Goal: Task Accomplishment & Management: Use online tool/utility

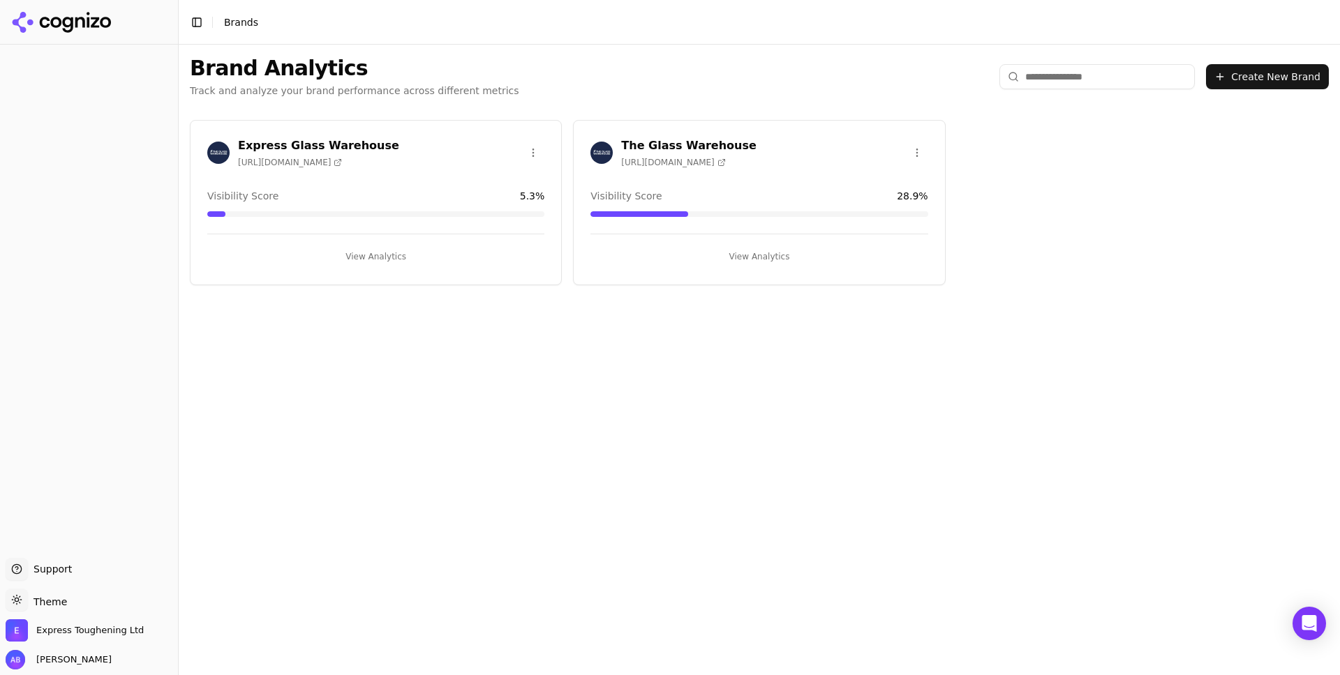
click at [739, 260] on button "View Analytics" at bounding box center [758, 257] width 337 height 22
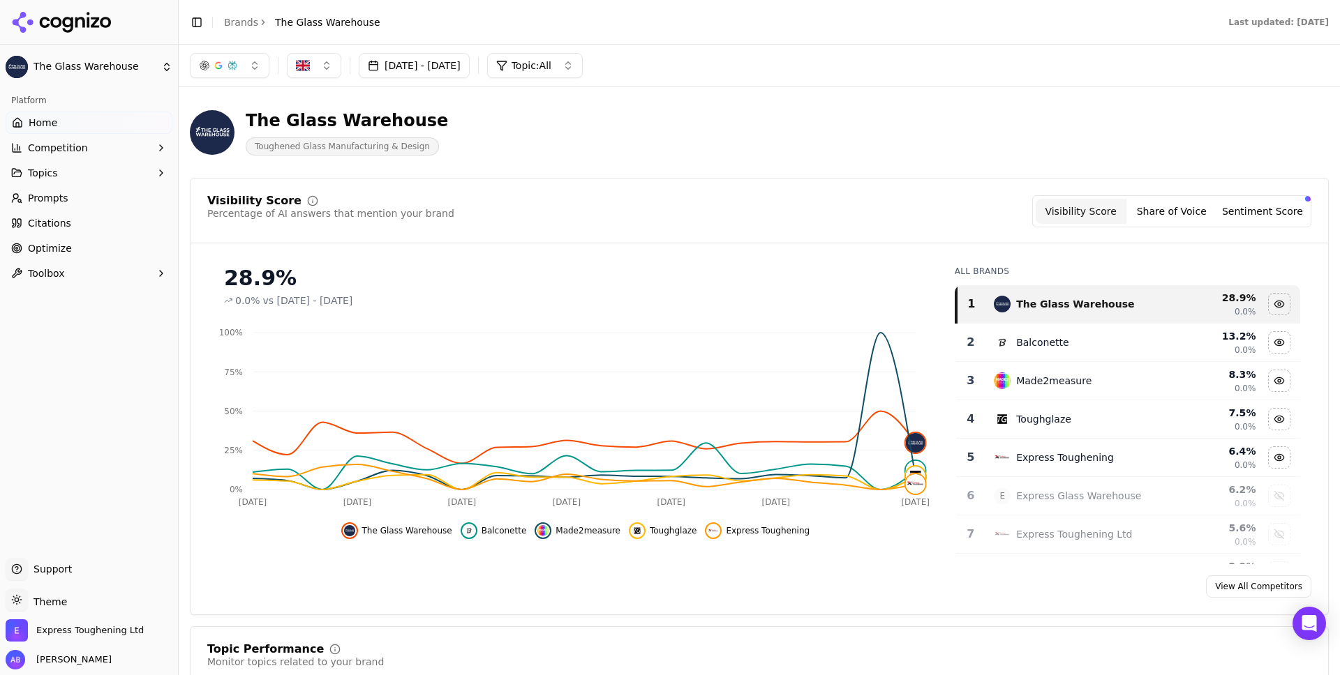
click at [52, 248] on span "Optimize" at bounding box center [50, 248] width 44 height 14
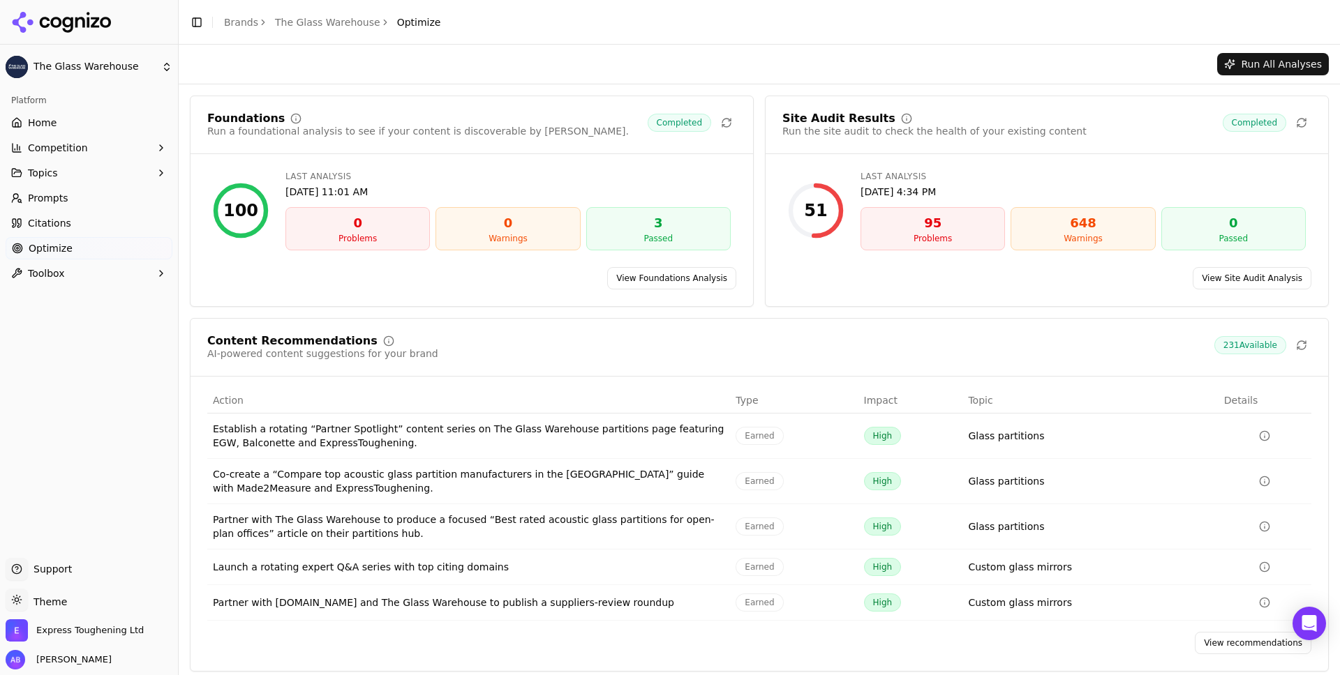
click at [1240, 276] on link "View Site Audit Analysis" at bounding box center [1252, 278] width 119 height 22
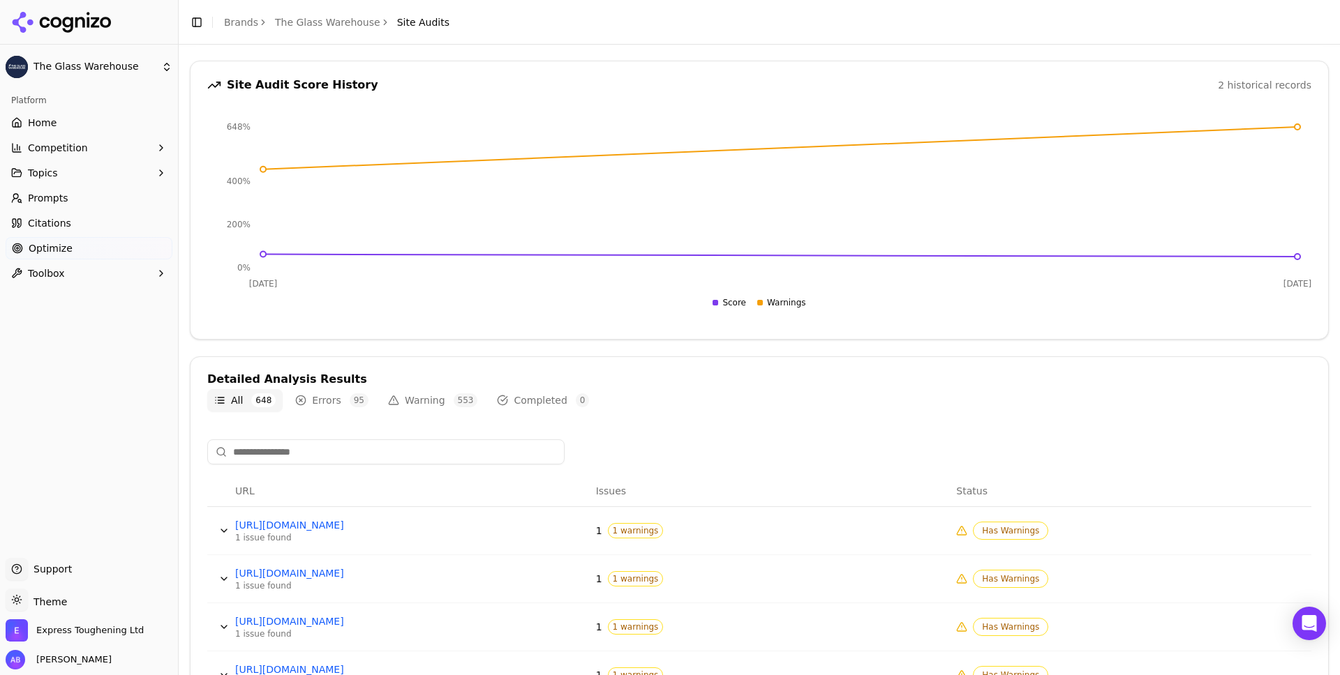
scroll to position [188, 0]
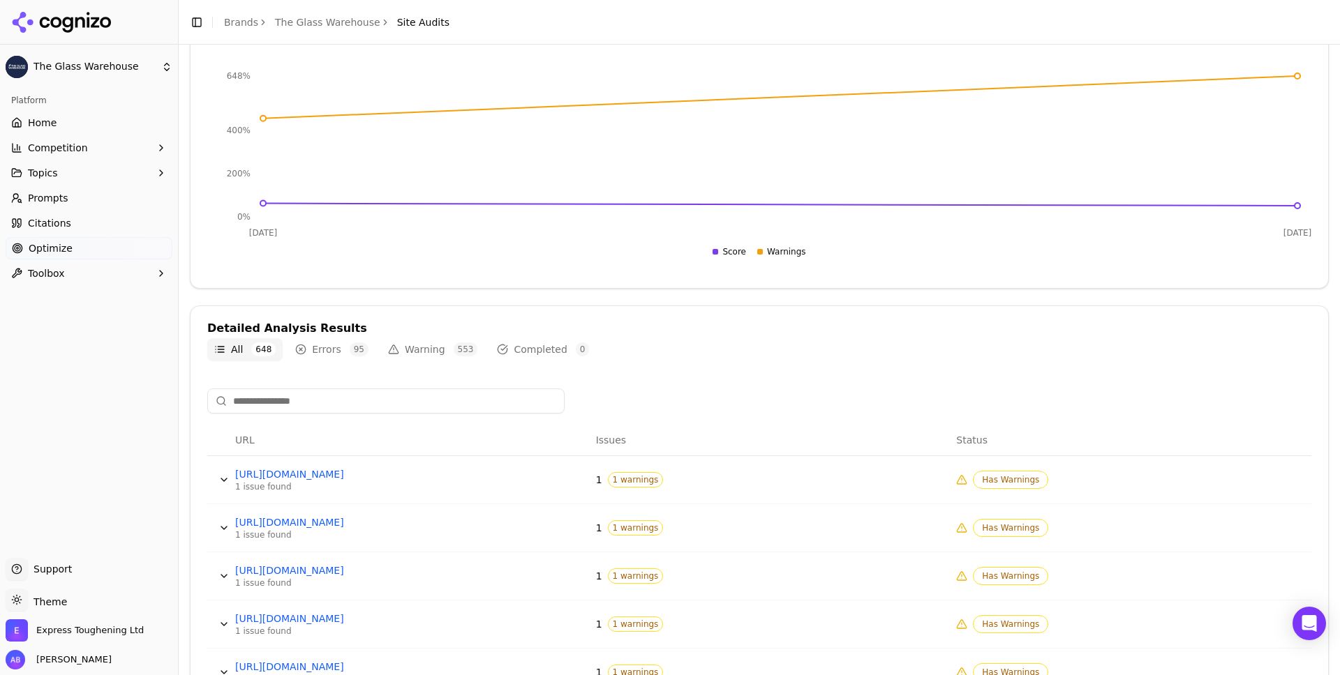
click at [225, 480] on button "Data table" at bounding box center [224, 480] width 22 height 22
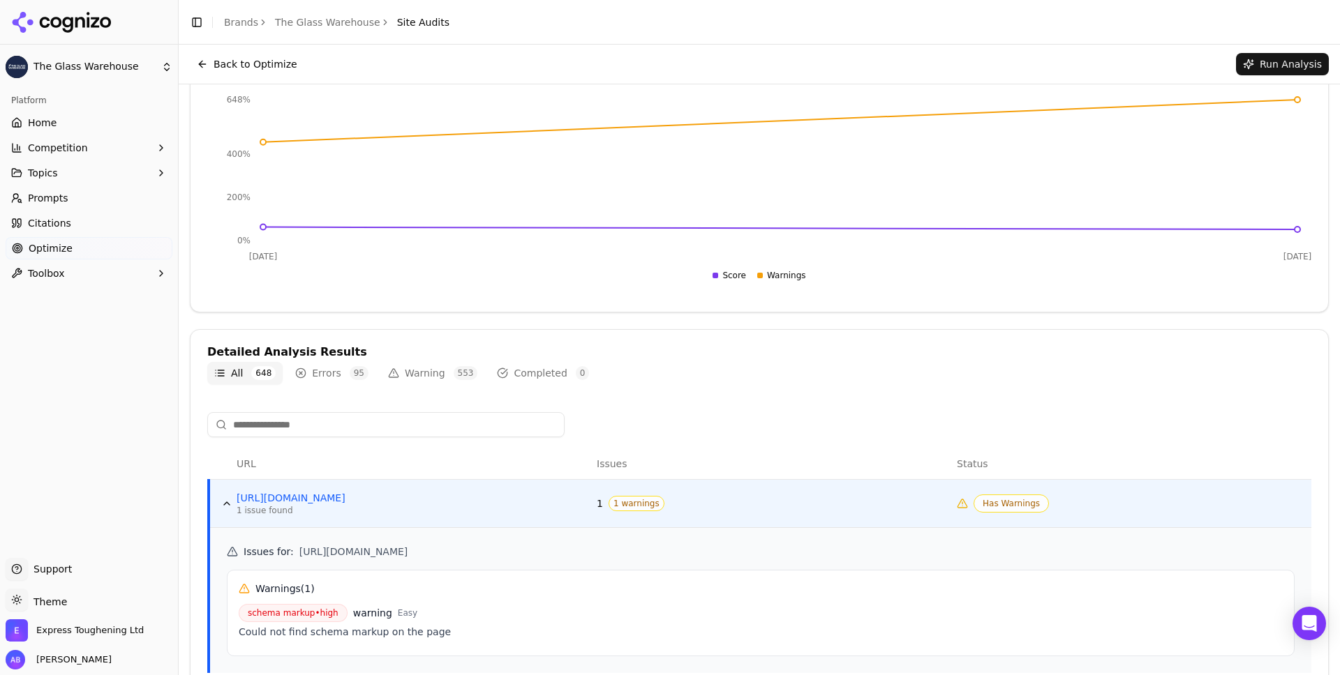
scroll to position [163, 0]
